Goal: Find specific page/section: Find specific page/section

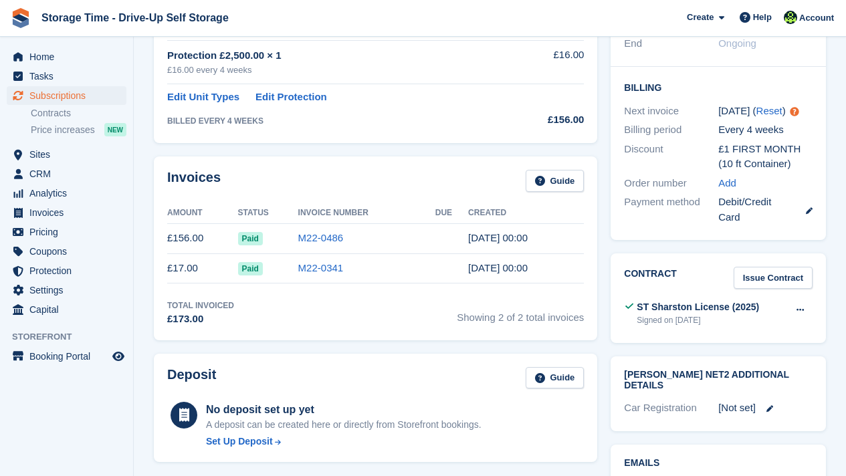
scroll to position [401, 0]
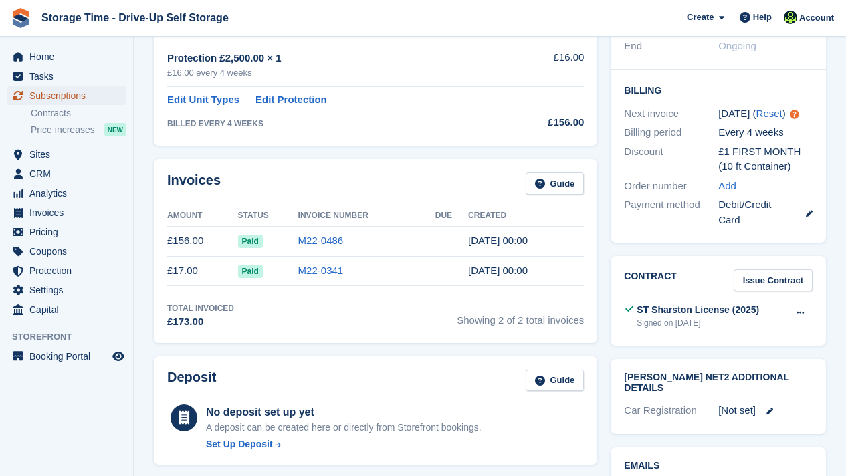
click at [58, 94] on span "Subscriptions" at bounding box center [69, 95] width 80 height 19
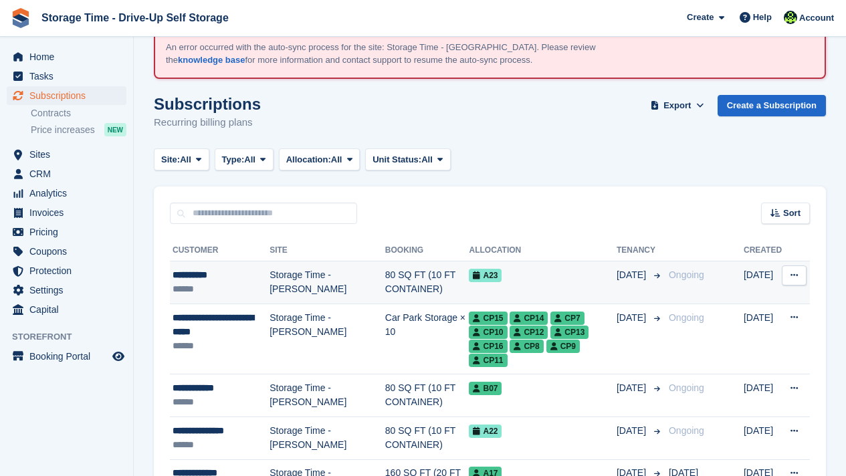
scroll to position [53, 0]
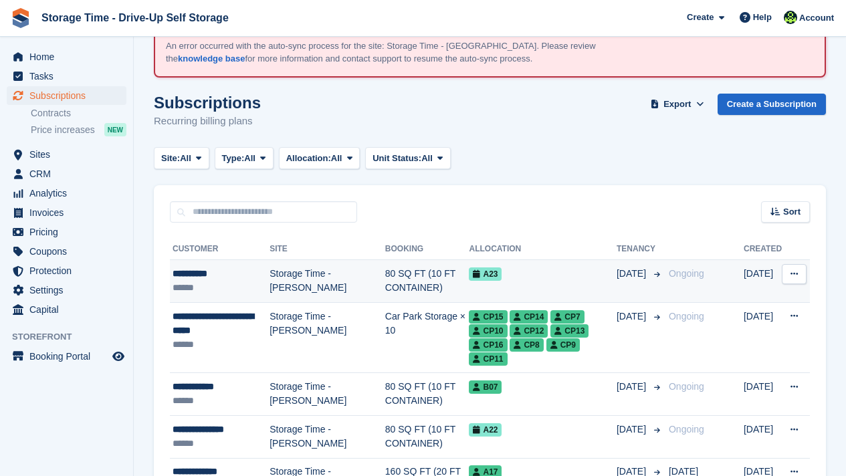
click at [401, 321] on td "Car Park Storage × 10" at bounding box center [427, 337] width 84 height 71
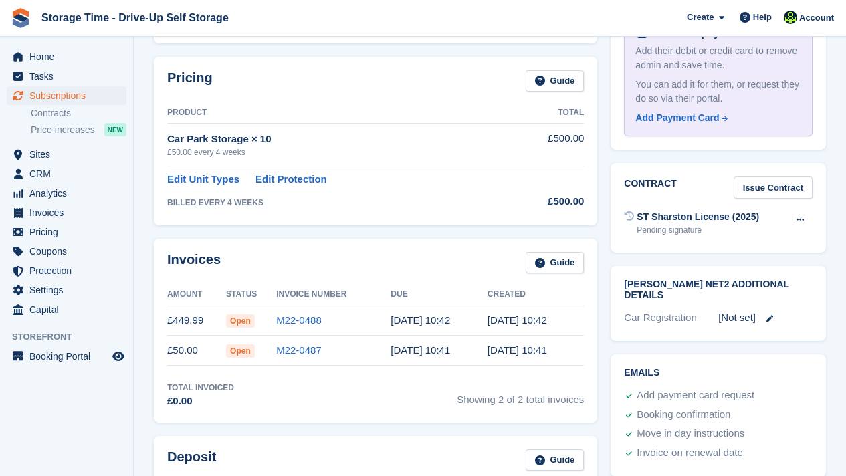
scroll to position [699, 0]
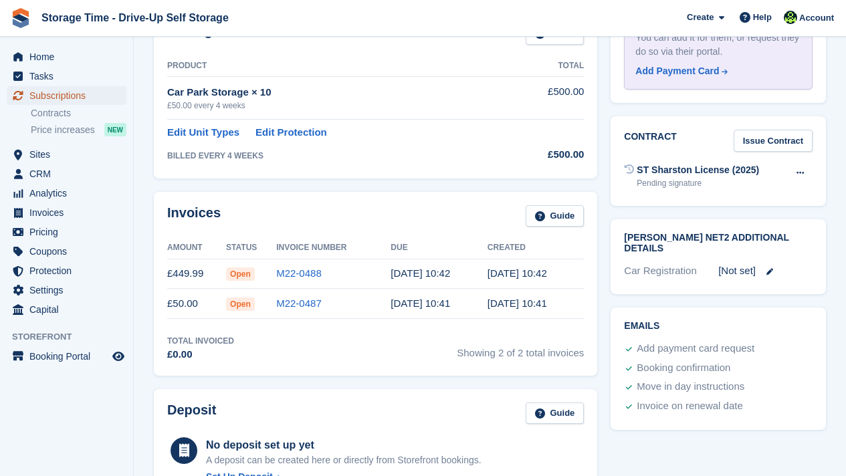
click at [74, 100] on span "Subscriptions" at bounding box center [69, 95] width 80 height 19
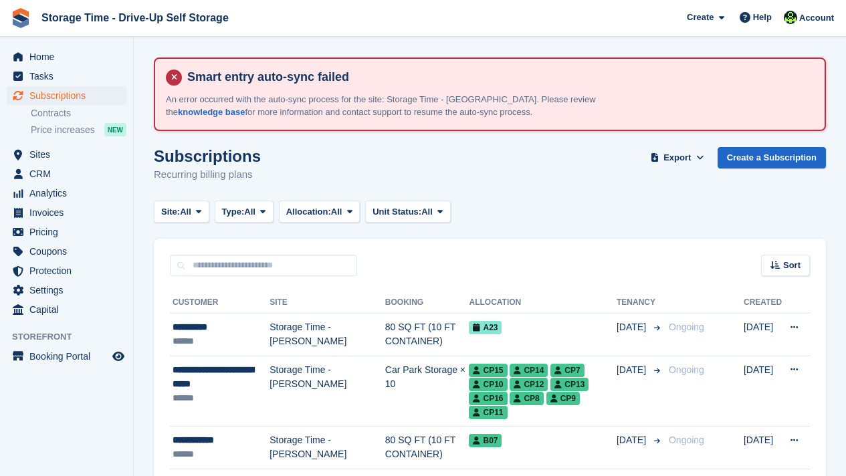
click at [395, 276] on div "Sort Sort by Customer name Date created Move in date Move out date Created (old…" at bounding box center [490, 258] width 672 height 38
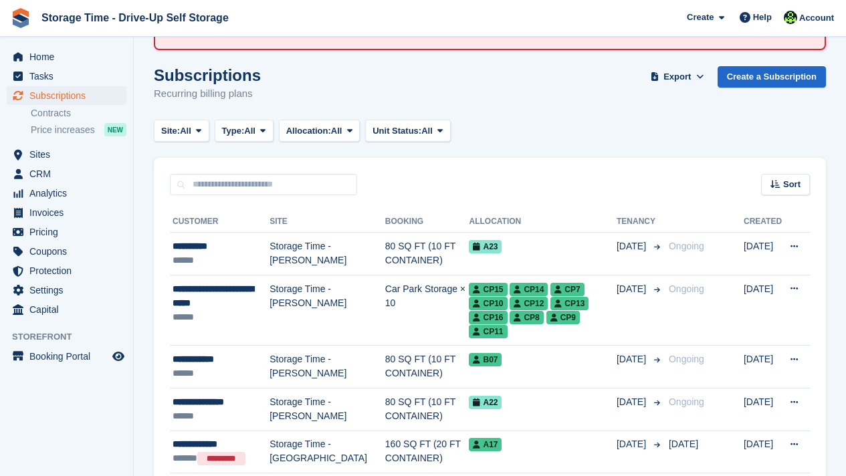
scroll to position [80, 0]
